Goal: Task Accomplishment & Management: Complete application form

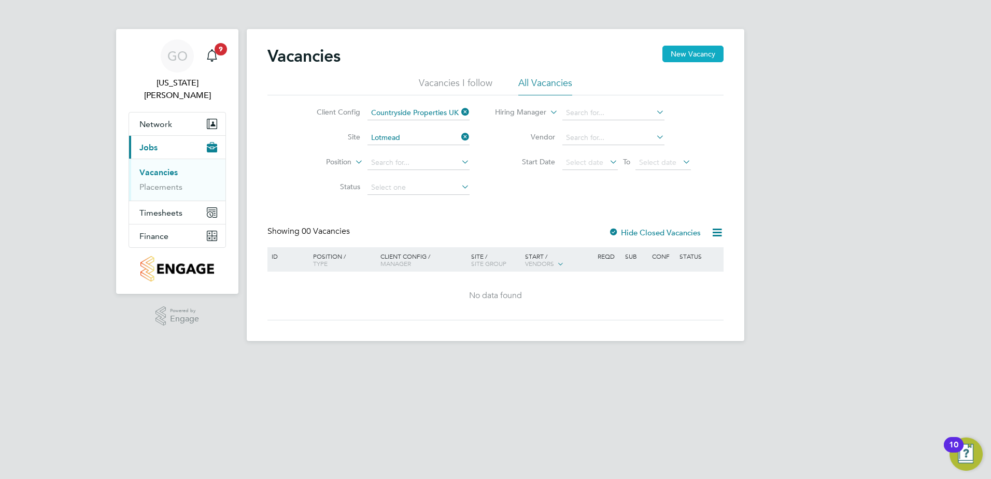
click at [704, 58] on button "New Vacancy" at bounding box center [692, 54] width 61 height 17
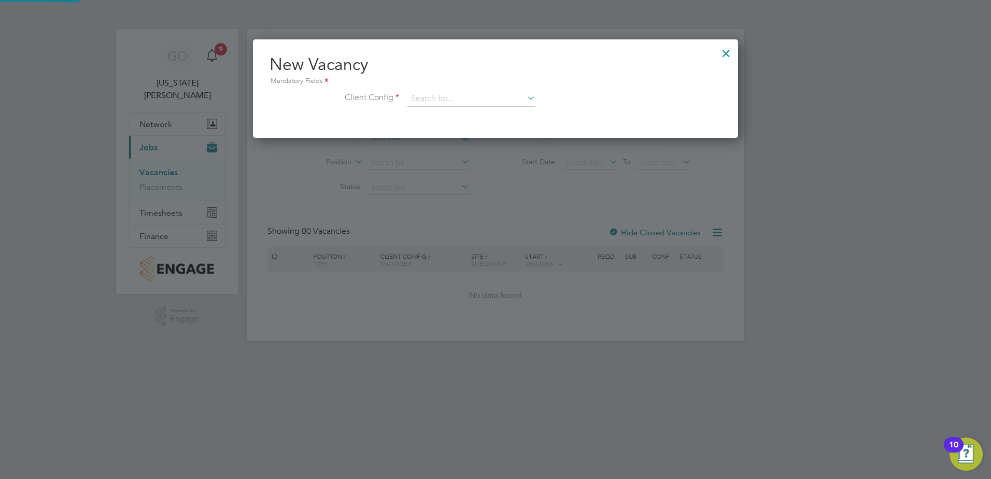
scroll to position [98, 486]
click at [463, 97] on input at bounding box center [471, 99] width 128 height 16
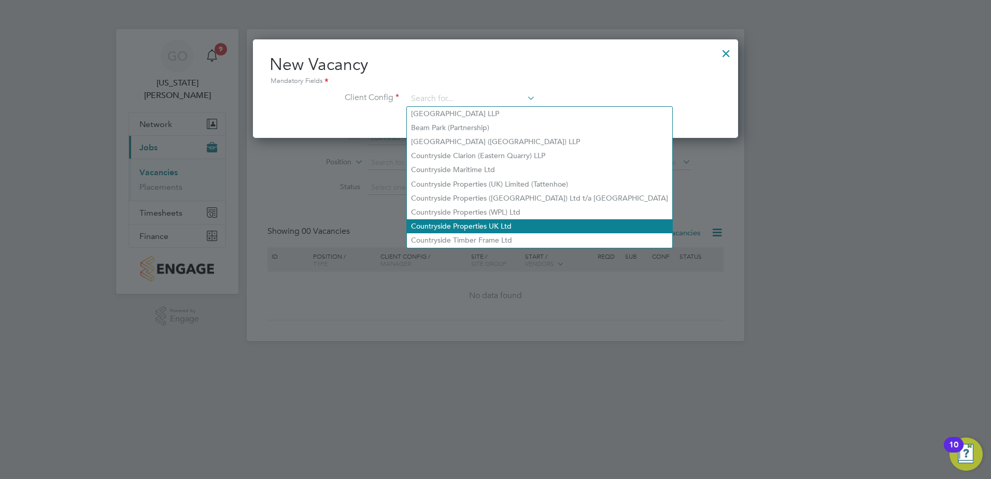
click at [476, 219] on li "Countryside Properties UK Ltd" at bounding box center [539, 226] width 265 height 14
type input "Countryside Properties UK Ltd"
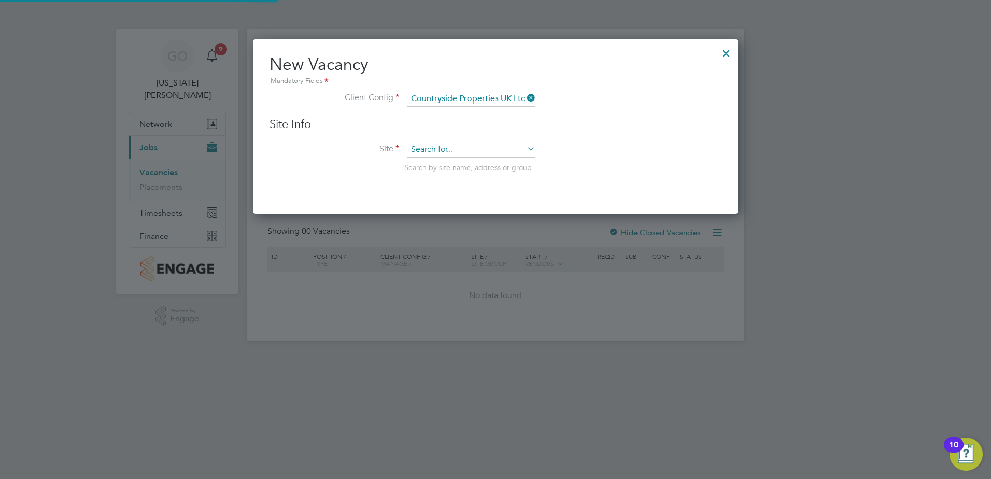
click at [435, 145] on input at bounding box center [471, 150] width 128 height 16
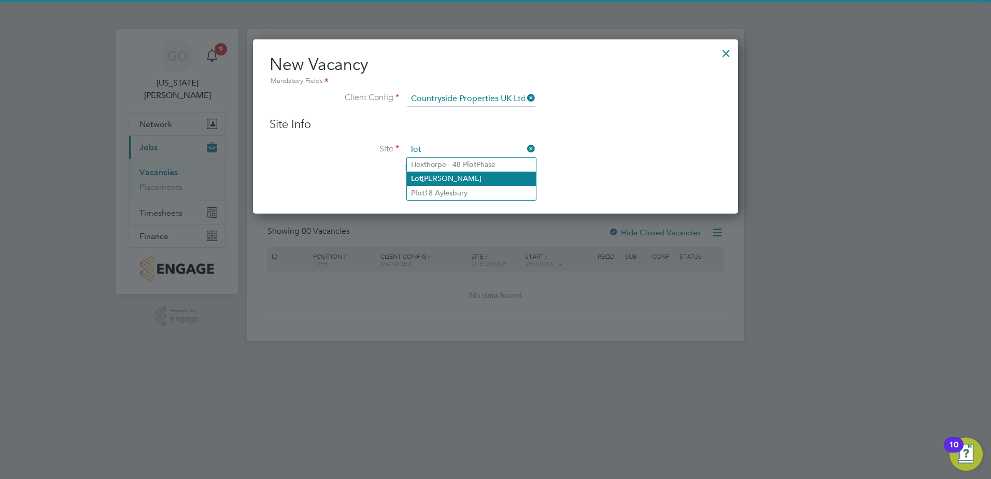
click at [438, 177] on li "Lot [PERSON_NAME]" at bounding box center [471, 179] width 129 height 14
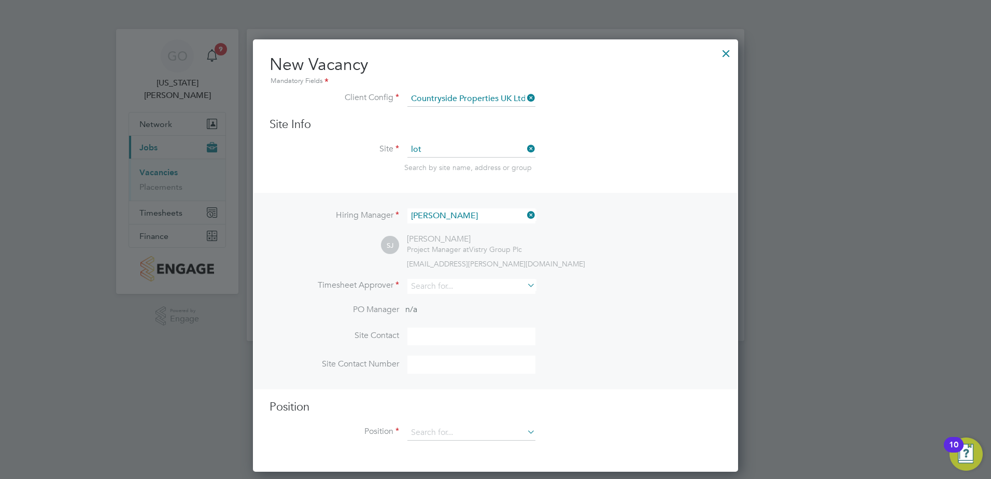
type input "Lotmead"
click at [478, 288] on input at bounding box center [471, 286] width 128 height 15
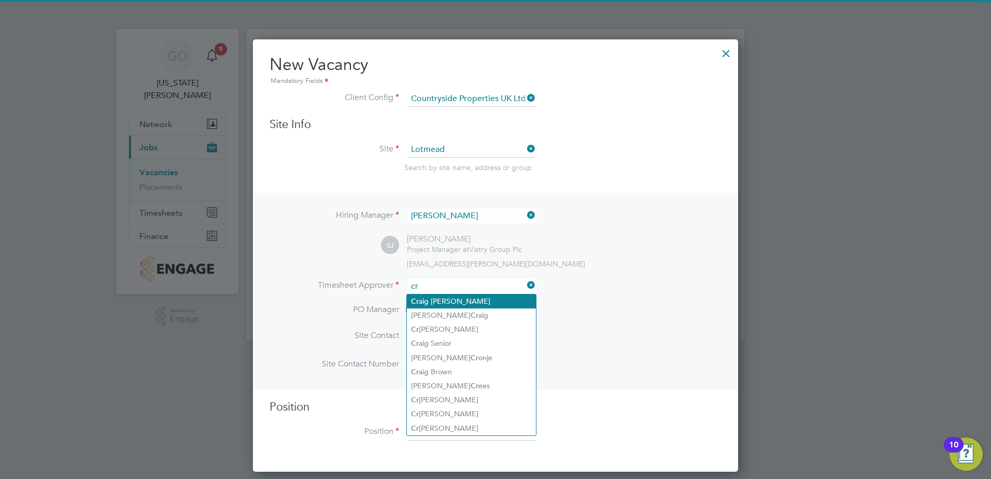
click at [455, 303] on li "Cr aig [PERSON_NAME]" at bounding box center [471, 301] width 129 height 14
type input "[PERSON_NAME]"
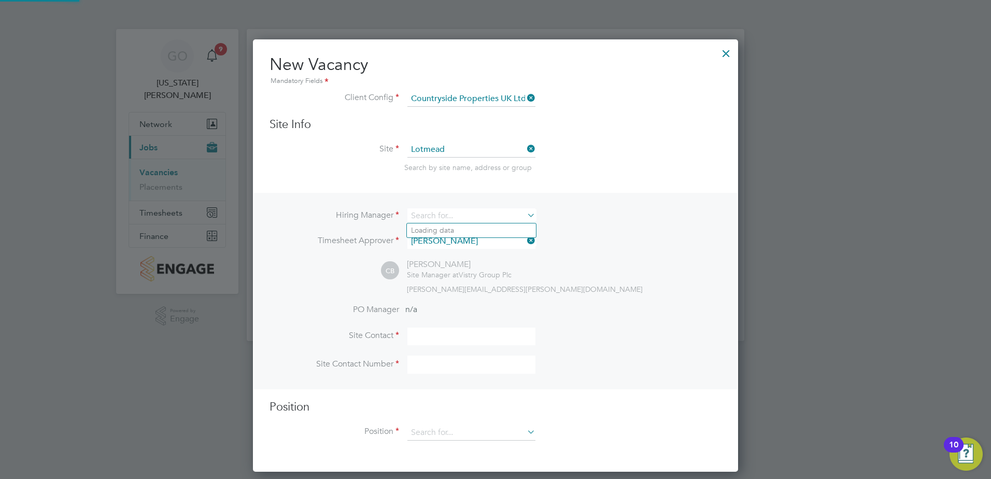
scroll to position [0, 0]
click at [484, 179] on ng-form "Client Config Countryside Properties UK Ltd Site Info Site Lotmead Search by si…" at bounding box center [496, 271] width 452 height 360
click at [446, 234] on li "[US_STATE][PERSON_NAME]" at bounding box center [471, 230] width 129 height 14
type input "[US_STATE][PERSON_NAME]"
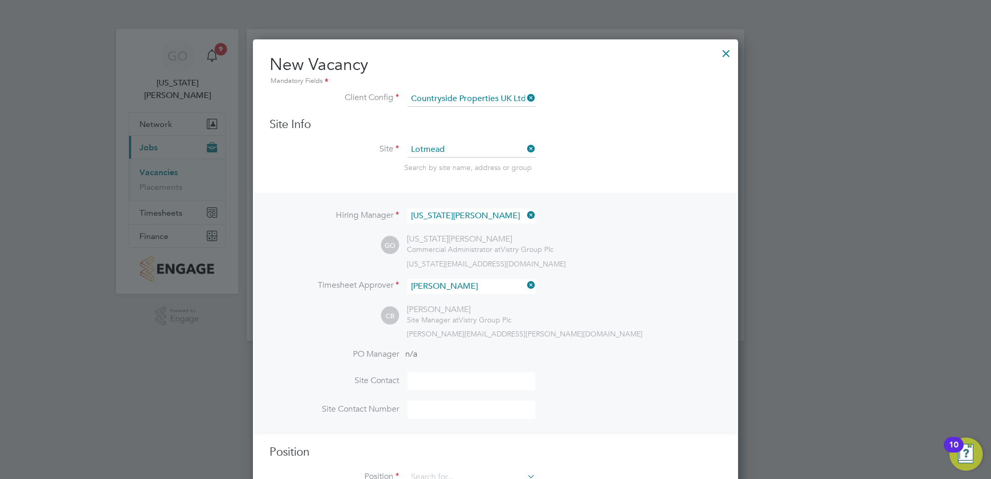
scroll to position [38, 0]
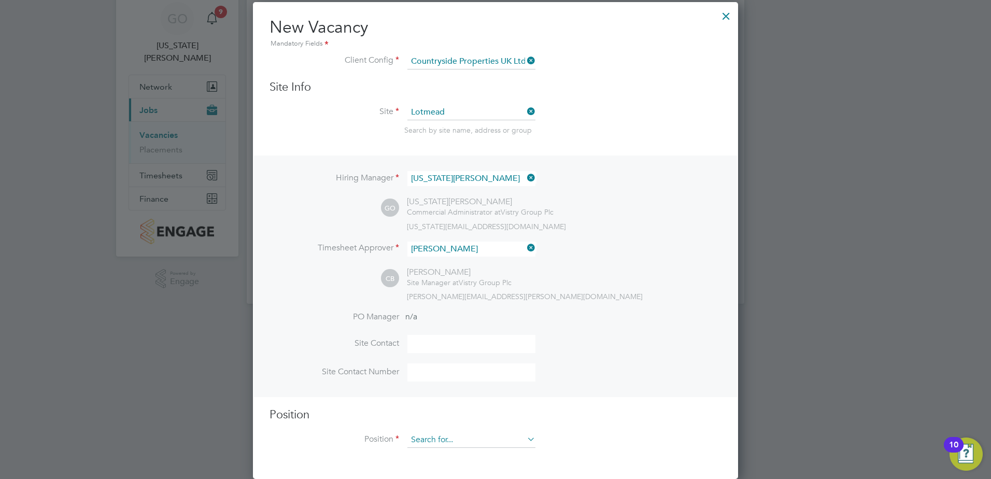
click at [445, 438] on input at bounding box center [471, 440] width 128 height 16
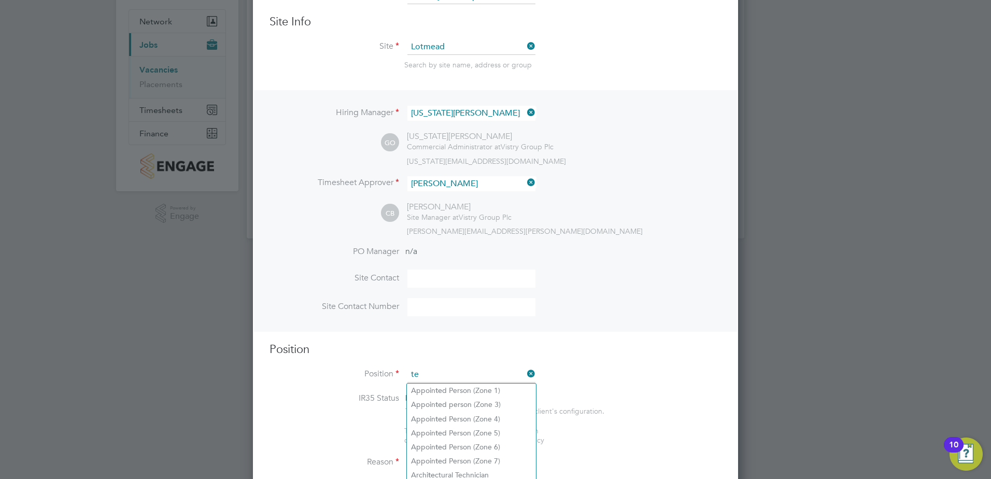
scroll to position [194, 0]
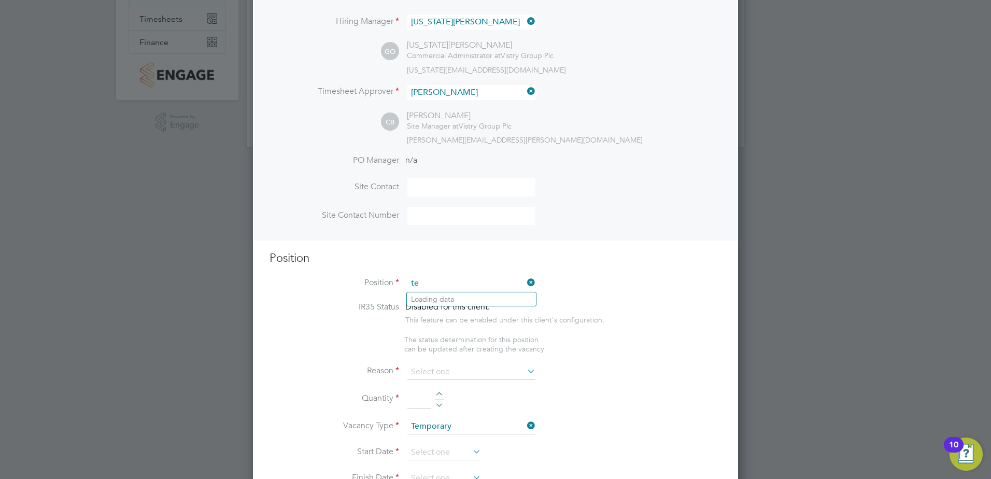
type input "t"
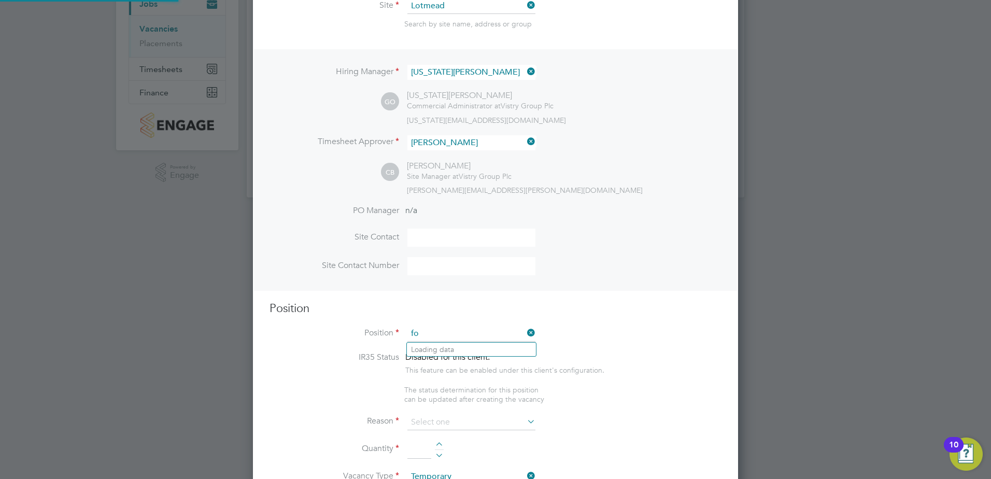
scroll to position [1494, 486]
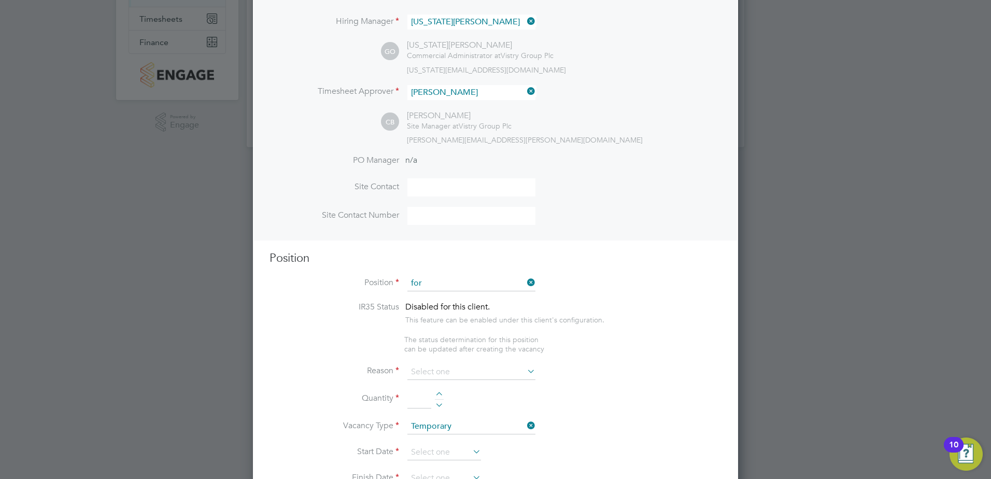
click at [490, 363] on li "For klift Operator (Zone 4)" at bounding box center [471, 370] width 129 height 14
type input "Forklift Operator (Zone 4)"
type textarea "Operate construction machinery and plant, including, but not limited to telesco…"
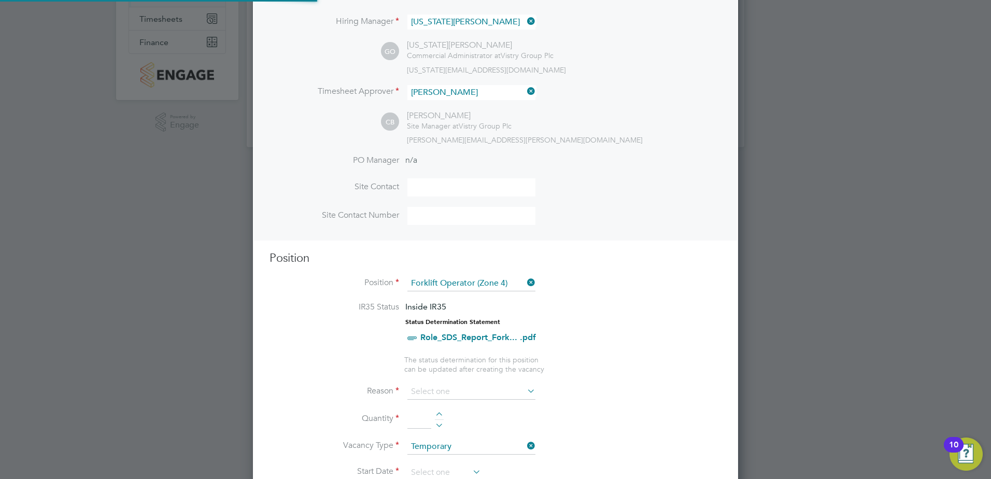
scroll to position [31, 54]
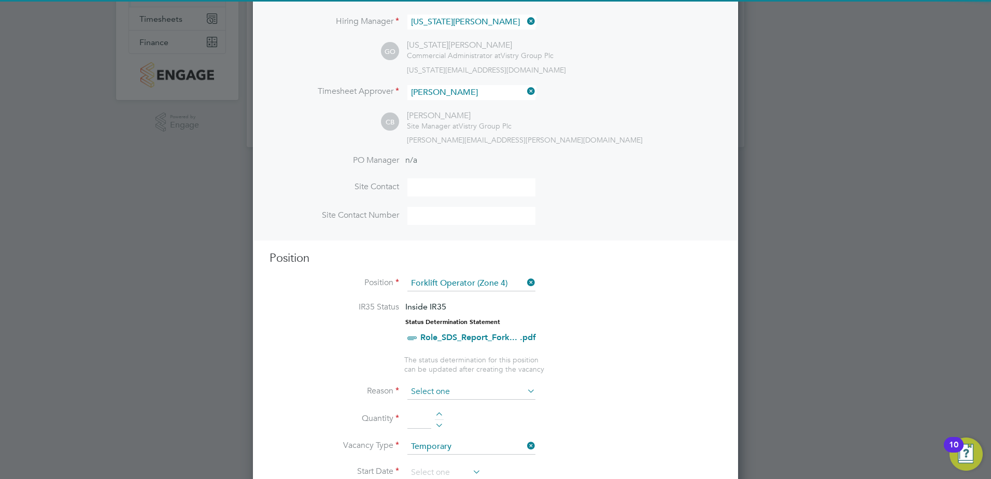
click at [480, 389] on input at bounding box center [471, 392] width 128 height 16
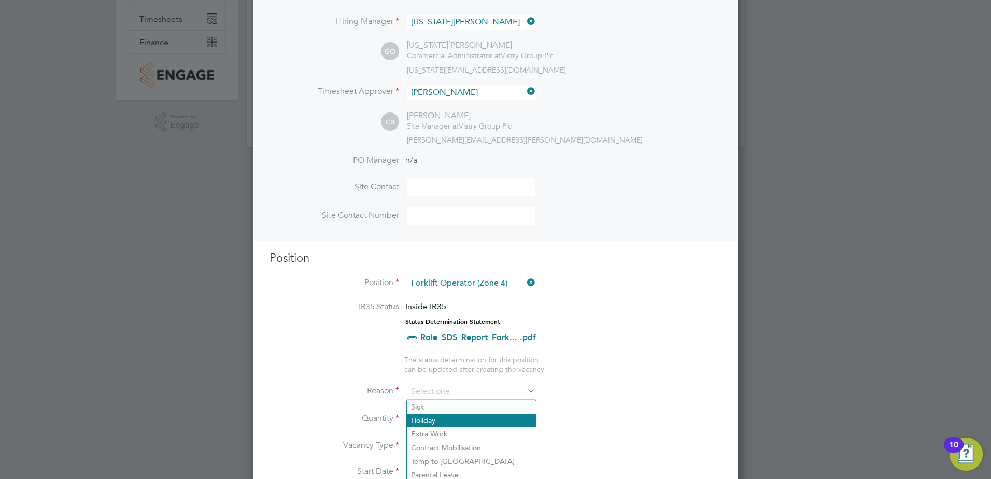
click at [436, 417] on li "Holiday" at bounding box center [471, 420] width 129 height 13
type input "Holiday"
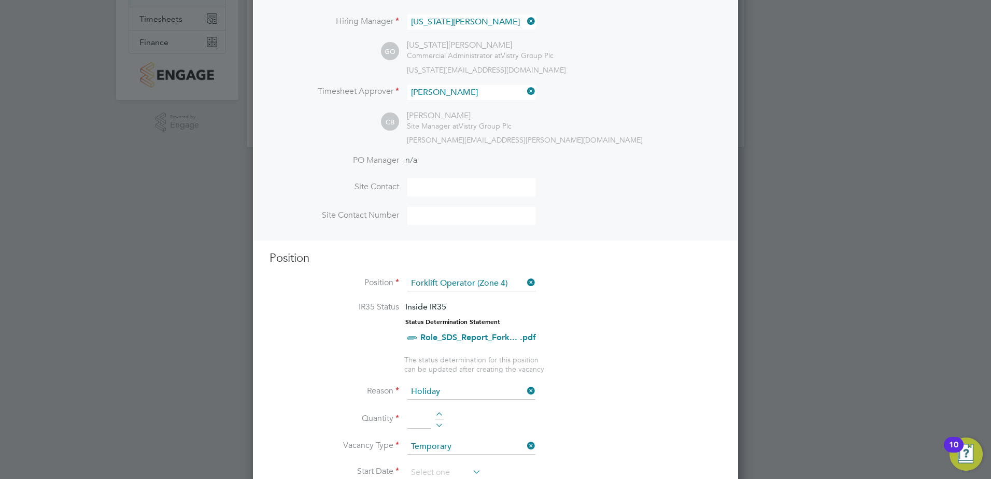
click at [623, 347] on li "IR35 Status Inside IR35 Status Determination Statement Role_SDS_Report_Fork... …" at bounding box center [496, 328] width 452 height 53
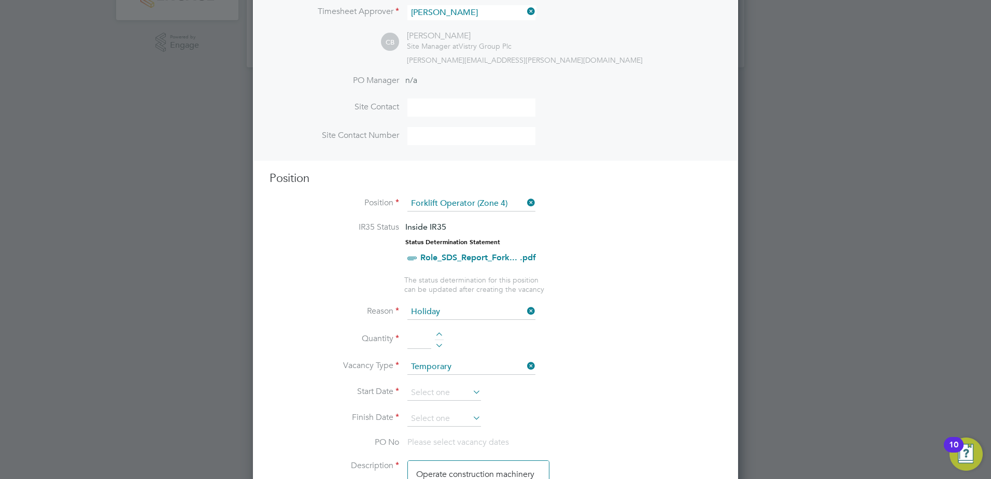
scroll to position [349, 0]
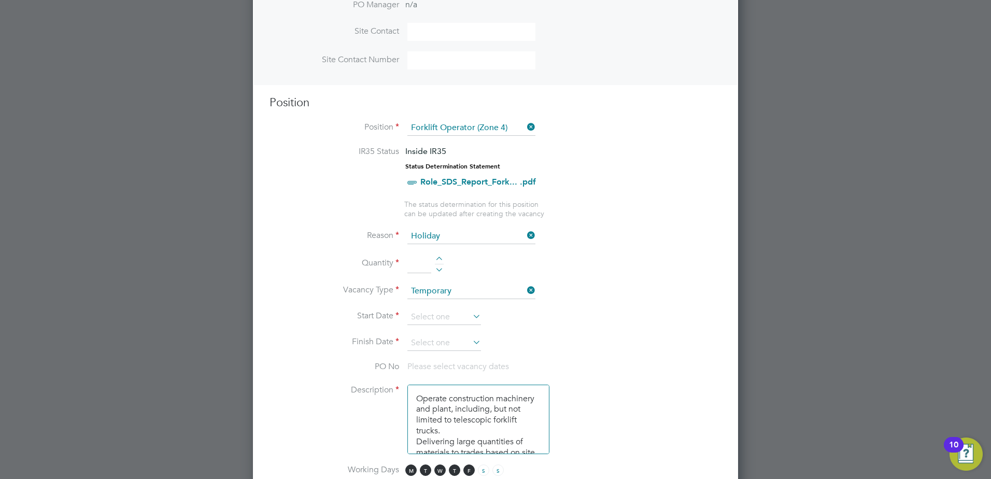
drag, startPoint x: 415, startPoint y: 264, endPoint x: 422, endPoint y: 269, distance: 8.6
click at [415, 264] on input at bounding box center [419, 263] width 24 height 19
type input "1"
click at [607, 301] on li "Vacancy Type Temporary" at bounding box center [496, 297] width 452 height 26
click at [465, 317] on input at bounding box center [444, 317] width 74 height 16
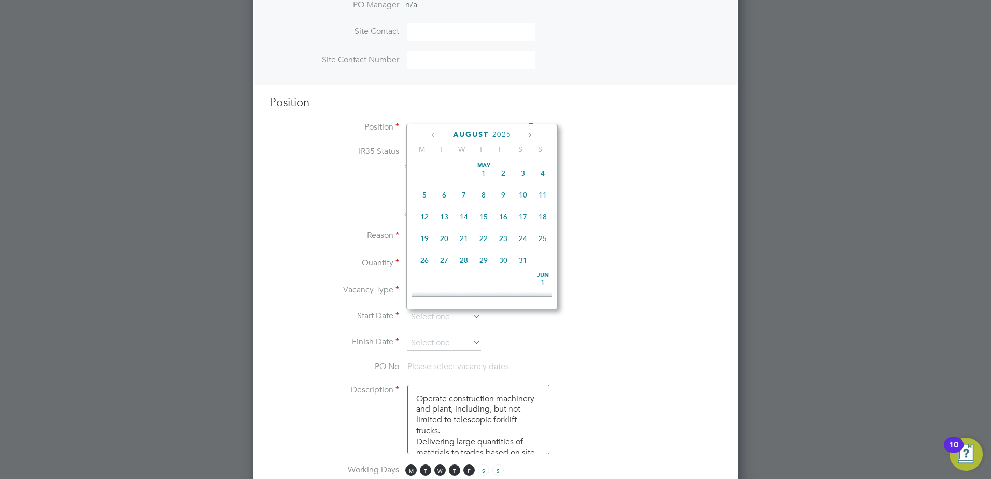
scroll to position [404, 0]
click at [484, 216] on span "28" at bounding box center [484, 206] width 20 height 20
type input "[DATE]"
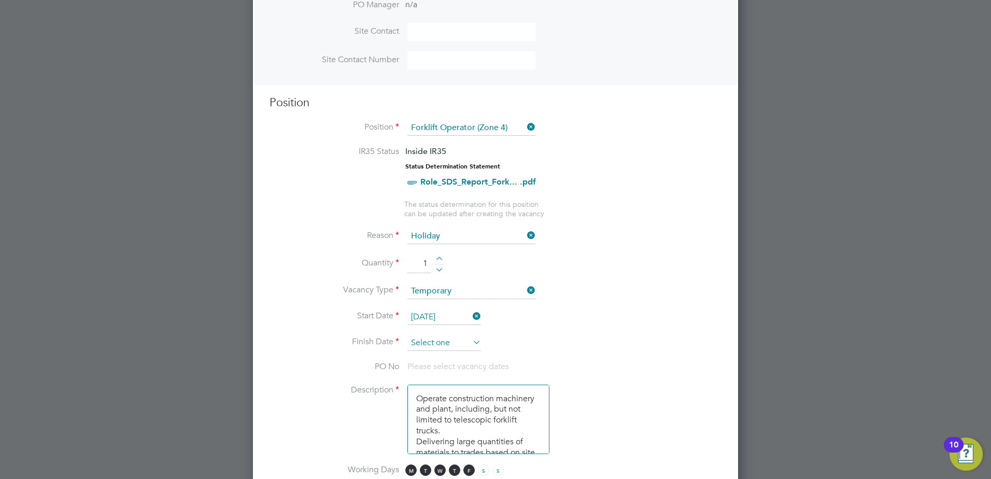
click at [443, 346] on input at bounding box center [444, 343] width 74 height 16
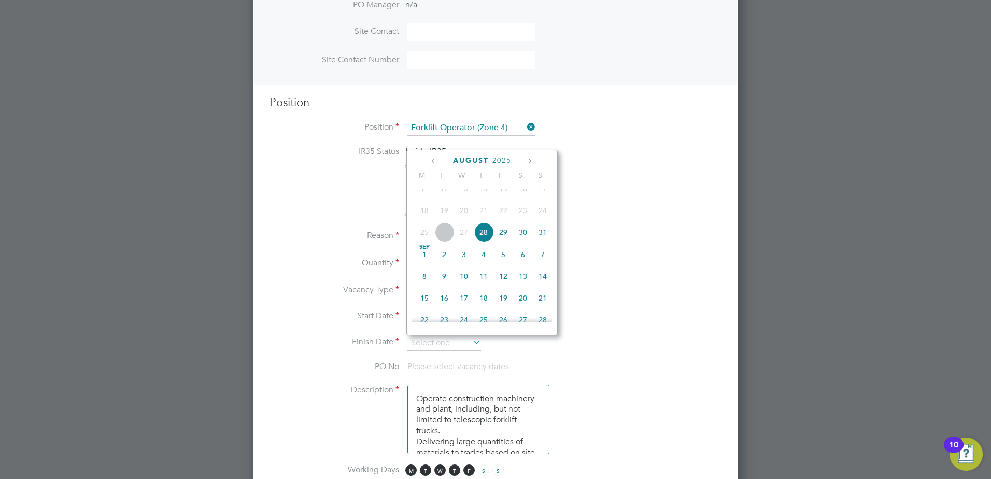
click at [506, 240] on span "29" at bounding box center [503, 232] width 20 height 20
type input "[DATE]"
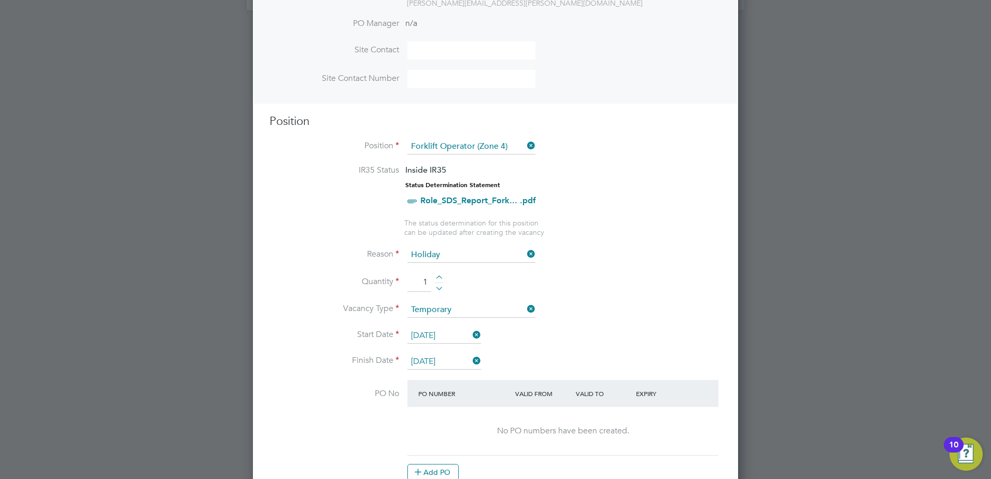
scroll to position [123, 0]
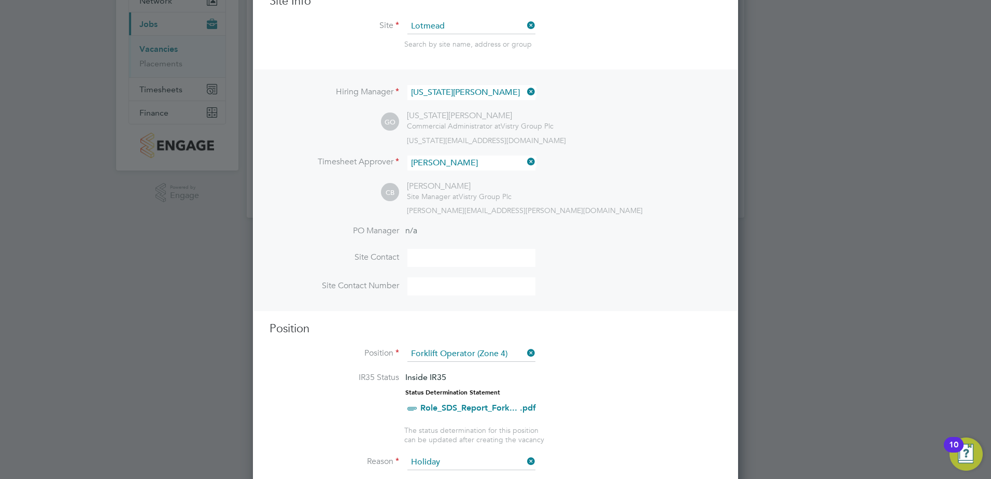
click at [525, 94] on icon at bounding box center [525, 91] width 0 height 15
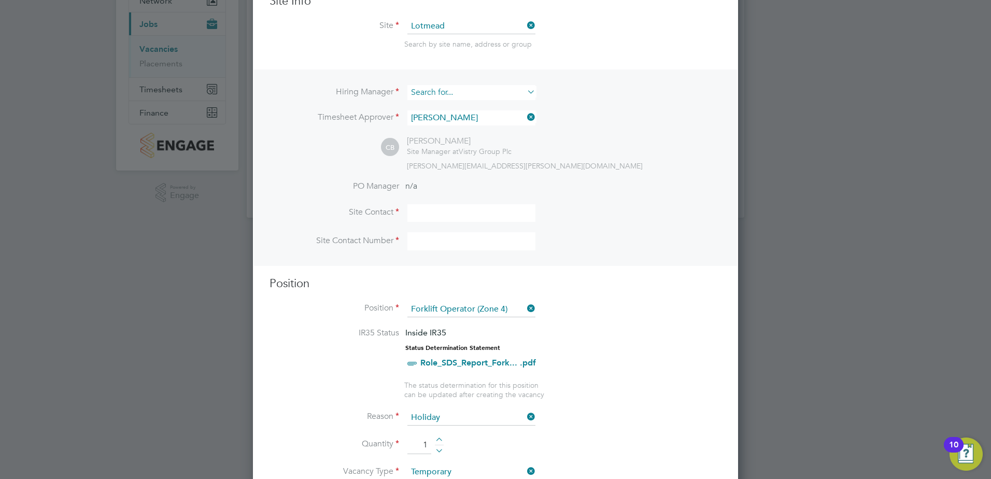
scroll to position [1554, 486]
click at [443, 88] on input at bounding box center [471, 92] width 128 height 15
click at [446, 103] on li "[PERSON_NAME]" at bounding box center [471, 107] width 129 height 14
type input "[PERSON_NAME]"
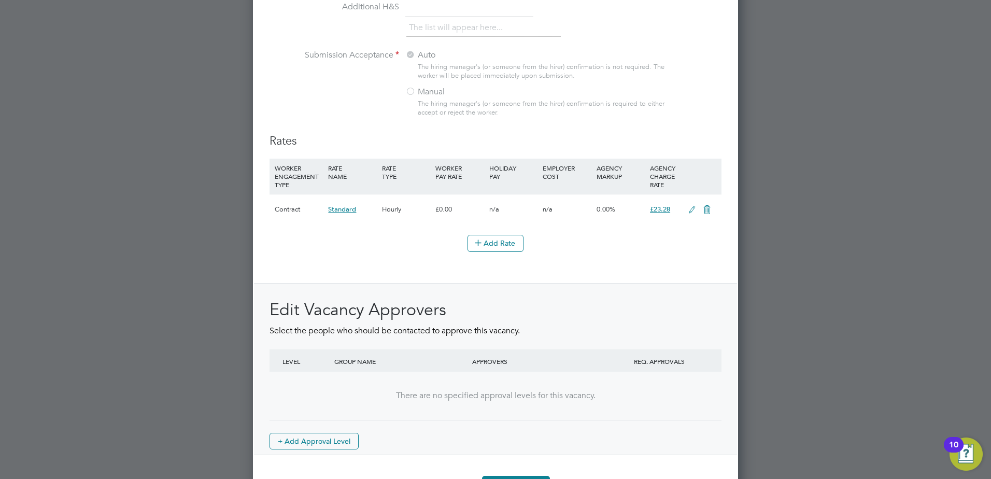
scroll to position [1160, 0]
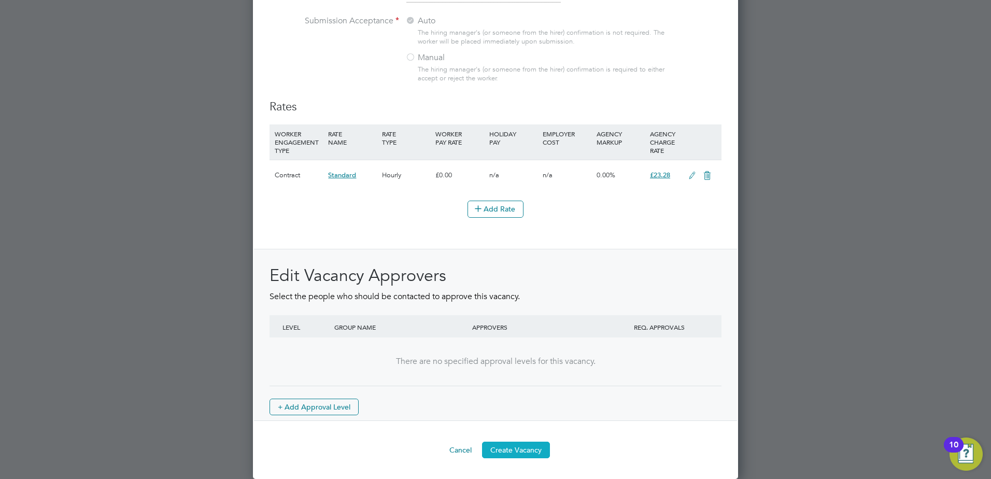
click at [522, 446] on button "Create Vacancy" at bounding box center [516, 450] width 68 height 17
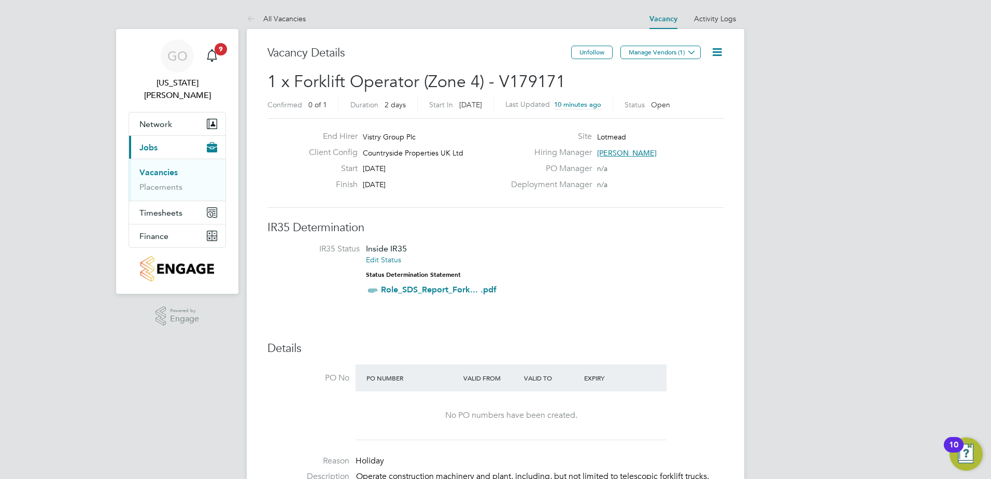
click at [722, 53] on icon at bounding box center [717, 52] width 13 height 13
click at [694, 52] on icon at bounding box center [692, 52] width 8 height 8
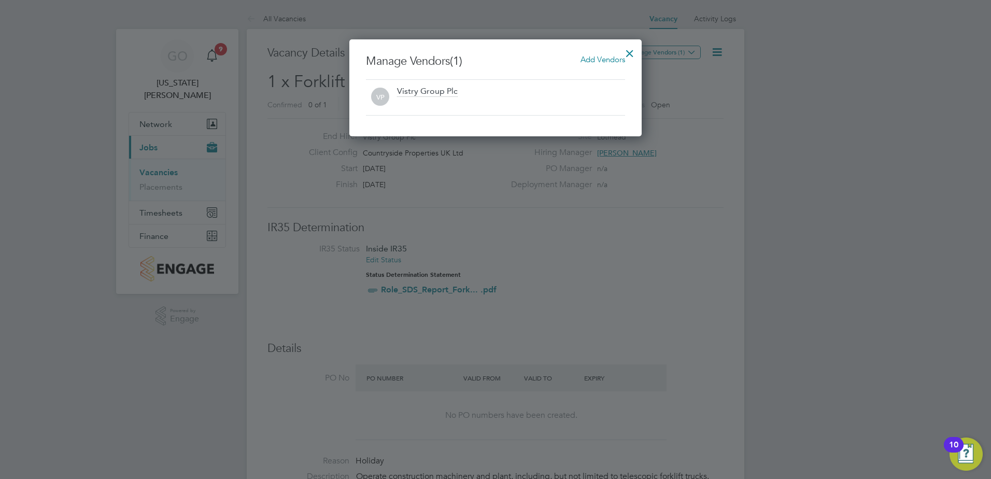
click at [615, 63] on span "Add Vendors" at bounding box center [602, 59] width 45 height 10
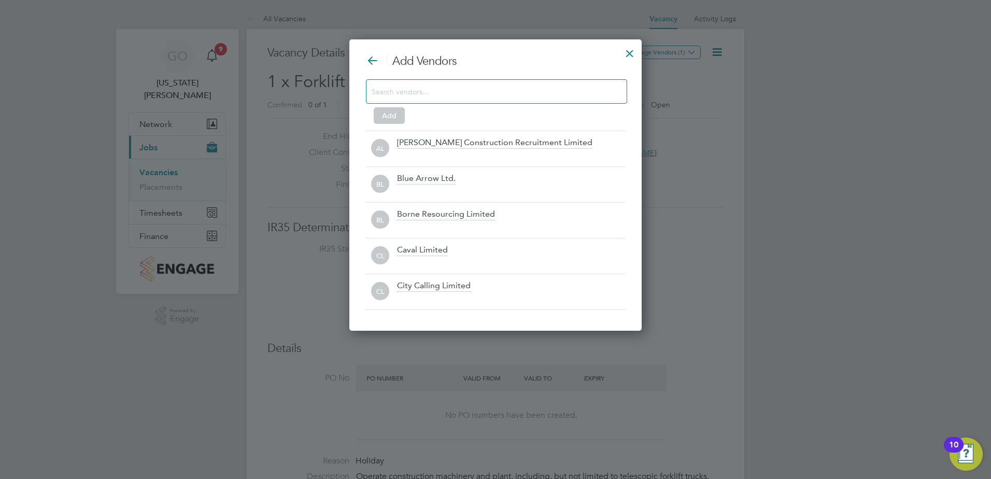
scroll to position [292, 293]
click at [452, 93] on input at bounding box center [488, 90] width 233 height 13
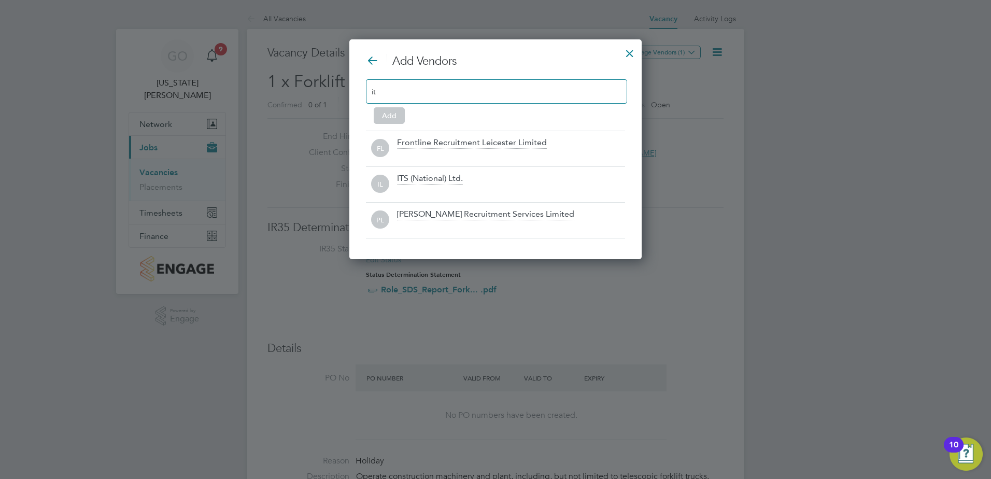
type input "i"
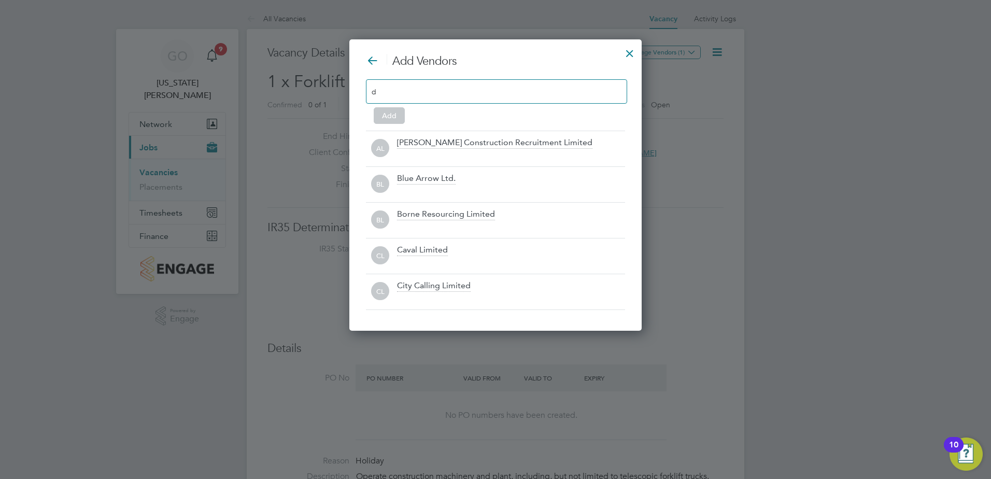
type input "da"
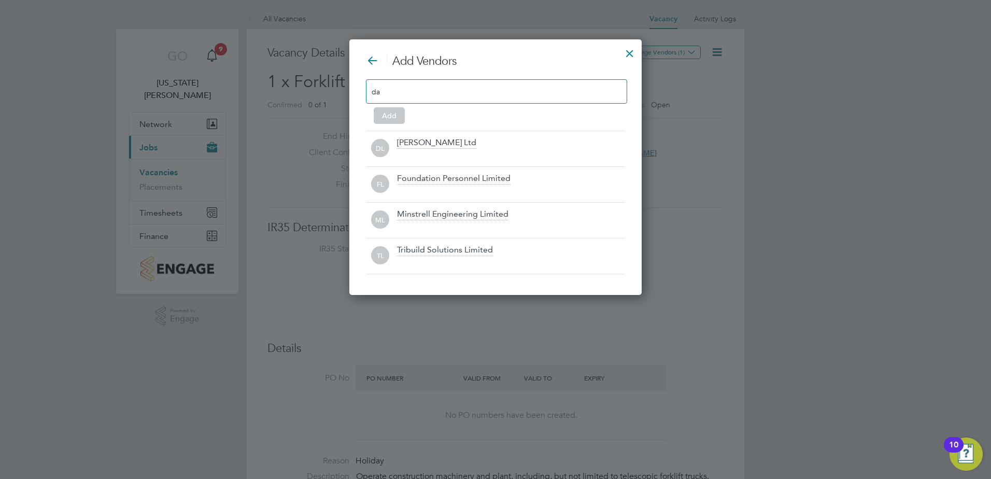
drag, startPoint x: 405, startPoint y: 91, endPoint x: 371, endPoint y: 88, distance: 34.9
click at [371, 88] on div "da" at bounding box center [496, 91] width 261 height 24
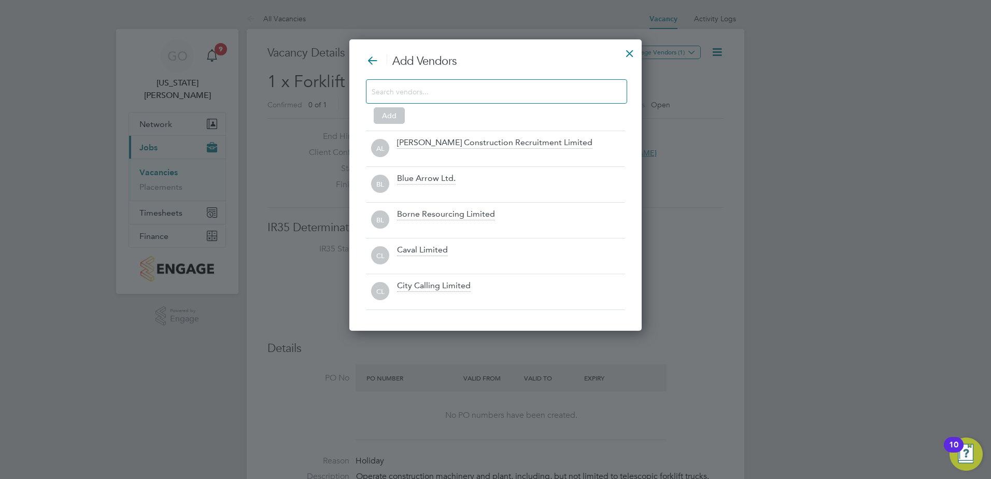
scroll to position [292, 293]
click at [623, 53] on div at bounding box center [629, 50] width 19 height 19
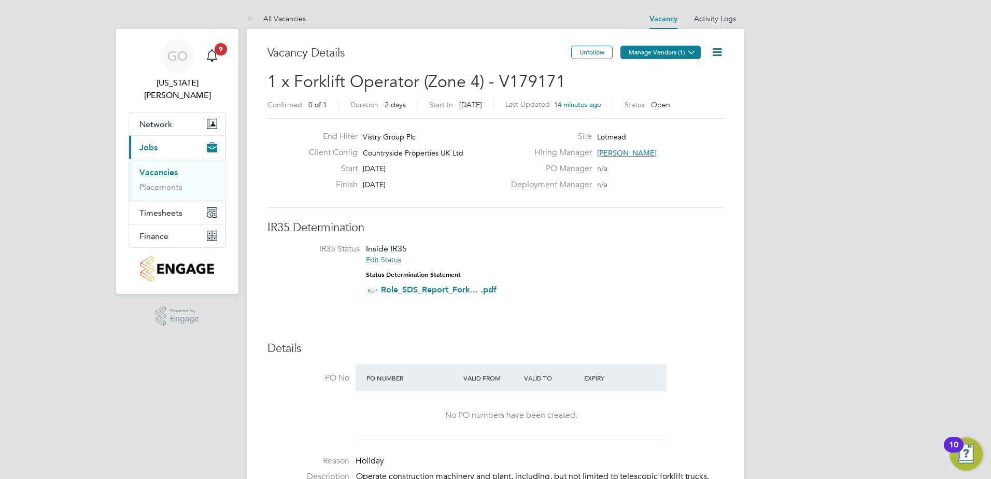
click at [681, 54] on button "Manage Vendors (1)" at bounding box center [660, 52] width 80 height 13
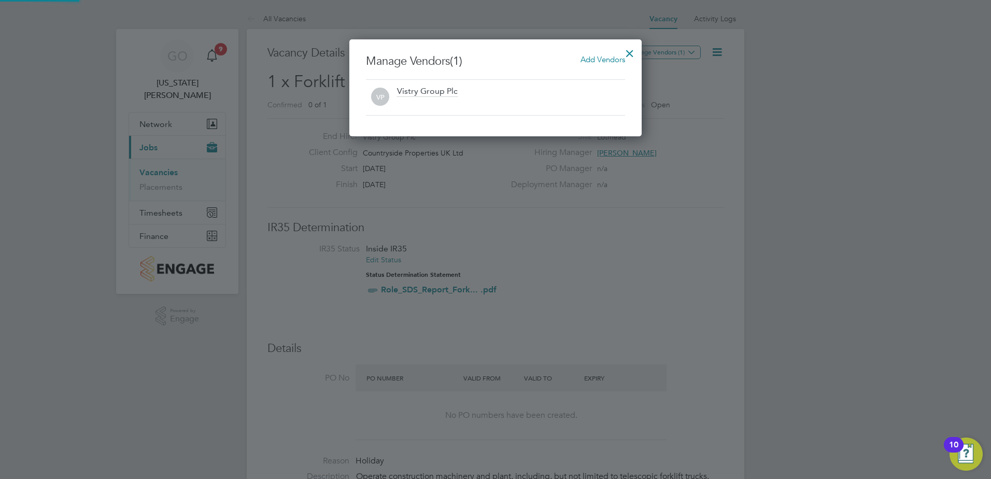
scroll to position [97, 293]
click at [590, 62] on span "Add Vendors" at bounding box center [602, 59] width 45 height 10
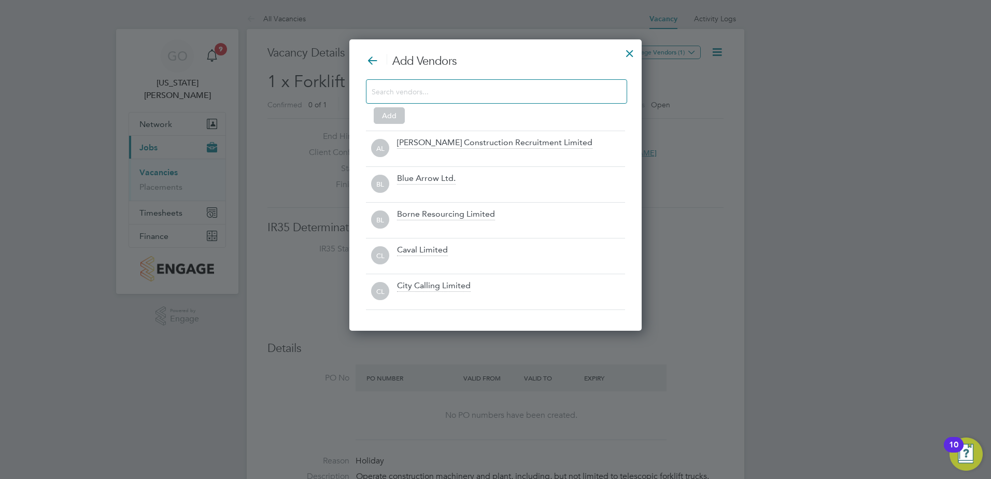
scroll to position [292, 293]
click at [442, 84] on input at bounding box center [488, 90] width 233 height 13
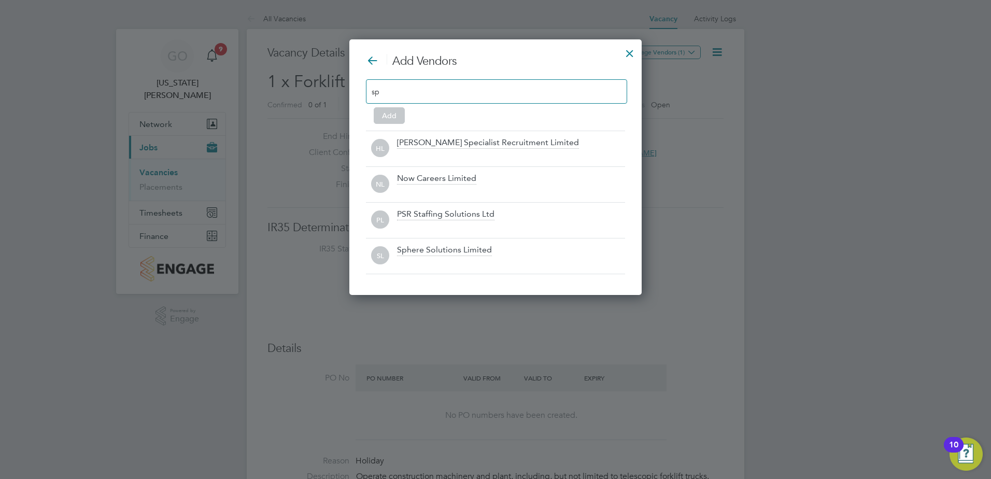
scroll to position [256, 293]
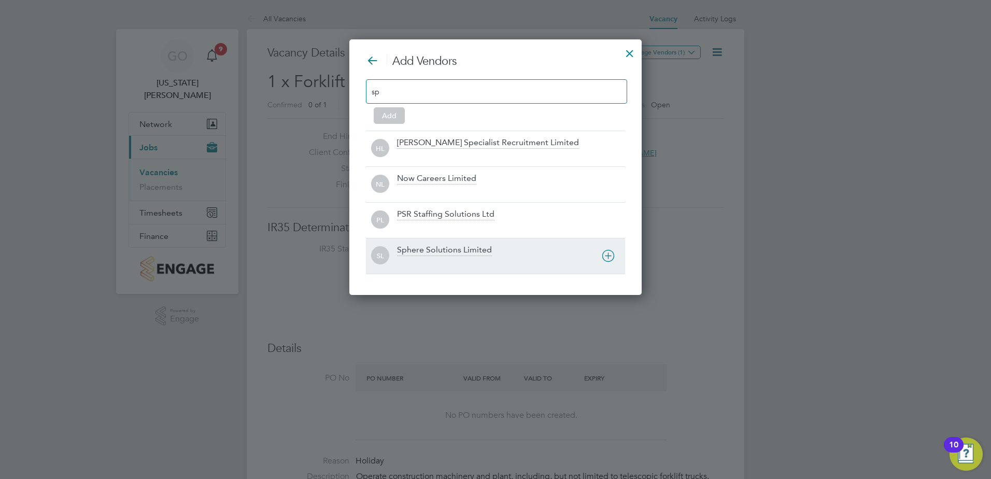
type input "sp"
click at [422, 249] on div "Sphere Solutions Limited" at bounding box center [444, 250] width 95 height 11
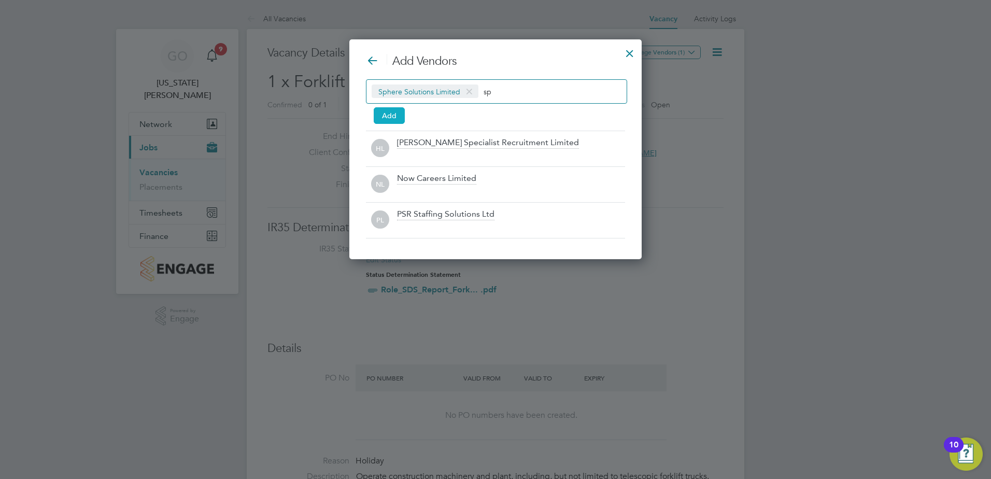
click at [395, 117] on button "Add" at bounding box center [389, 115] width 31 height 17
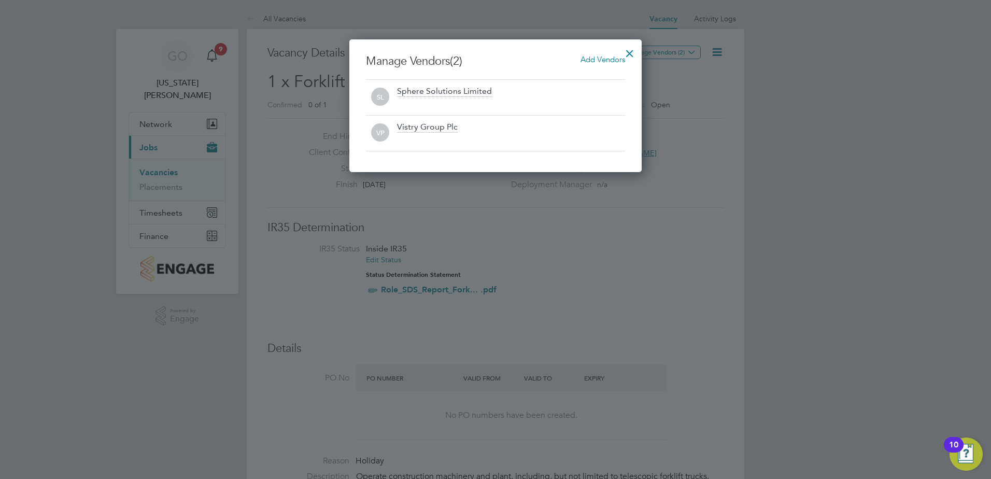
click at [632, 51] on div at bounding box center [629, 50] width 19 height 19
